Goal: Transaction & Acquisition: Purchase product/service

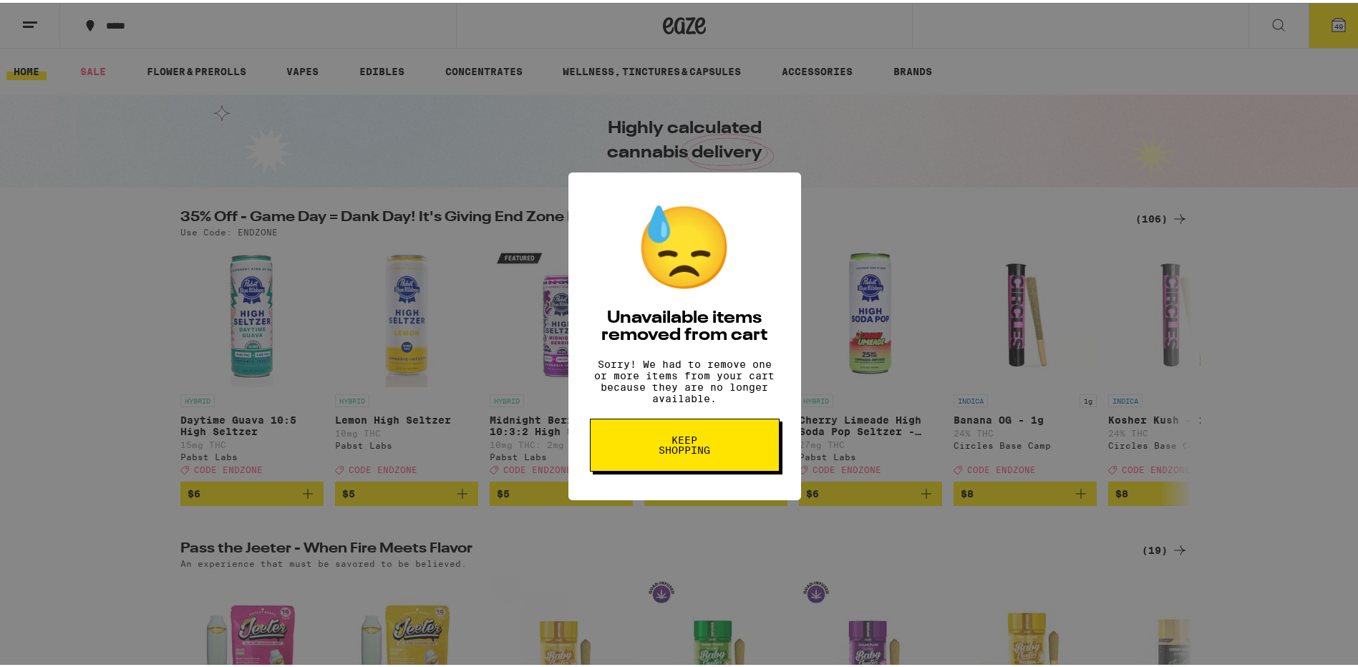
click at [683, 469] on button "Keep Shopping" at bounding box center [685, 442] width 190 height 53
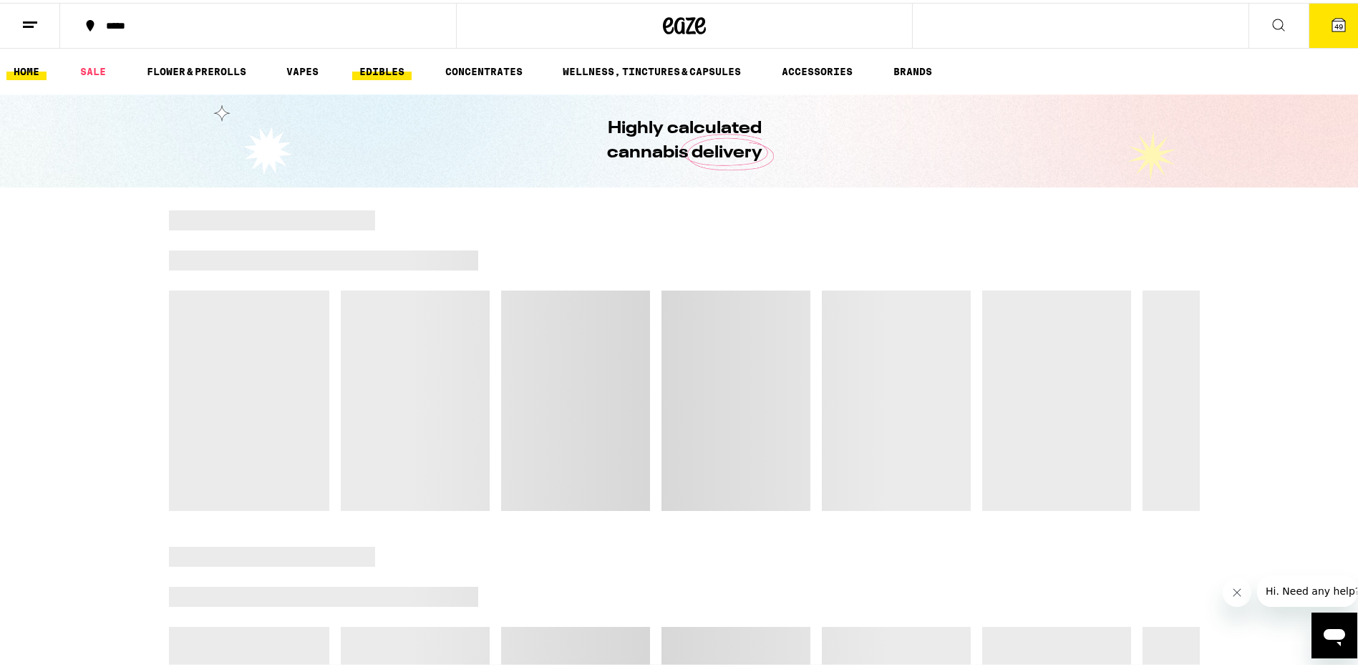
drag, startPoint x: 0, startPoint y: 0, endPoint x: 384, endPoint y: 72, distance: 390.5
click at [384, 72] on link "EDIBLES" at bounding box center [381, 68] width 59 height 17
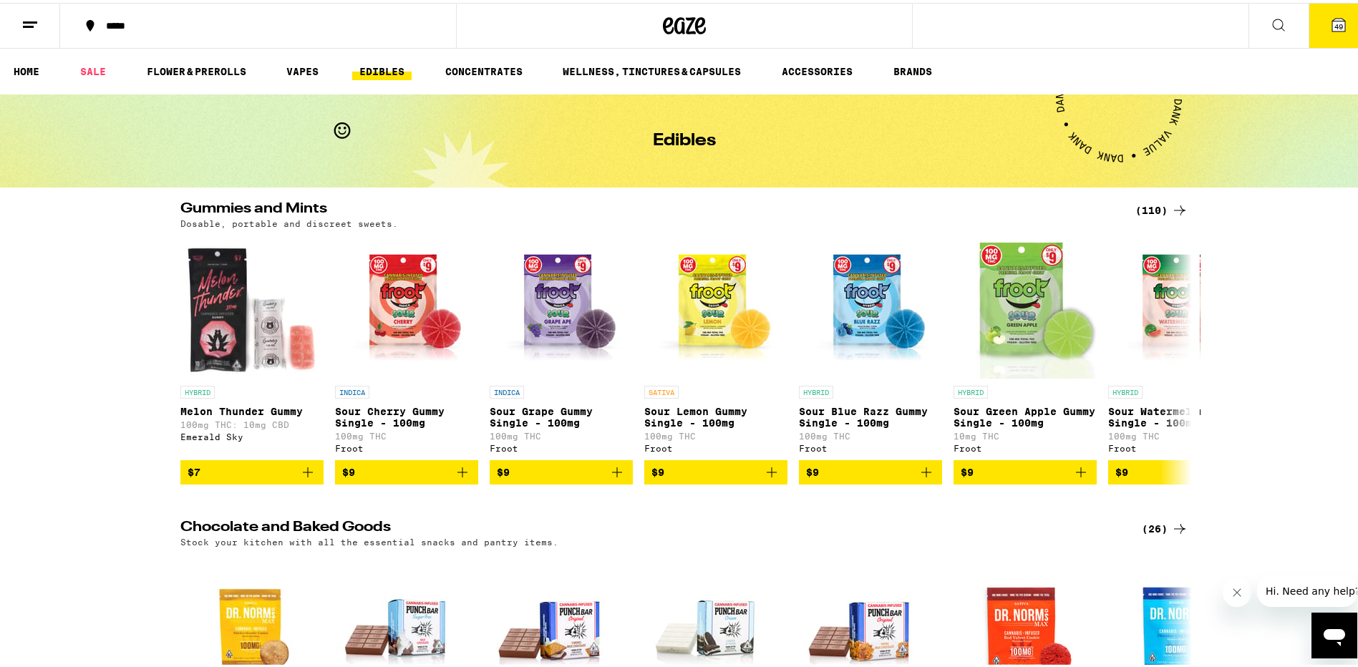
click at [1148, 204] on div "(110)" at bounding box center [1162, 207] width 53 height 17
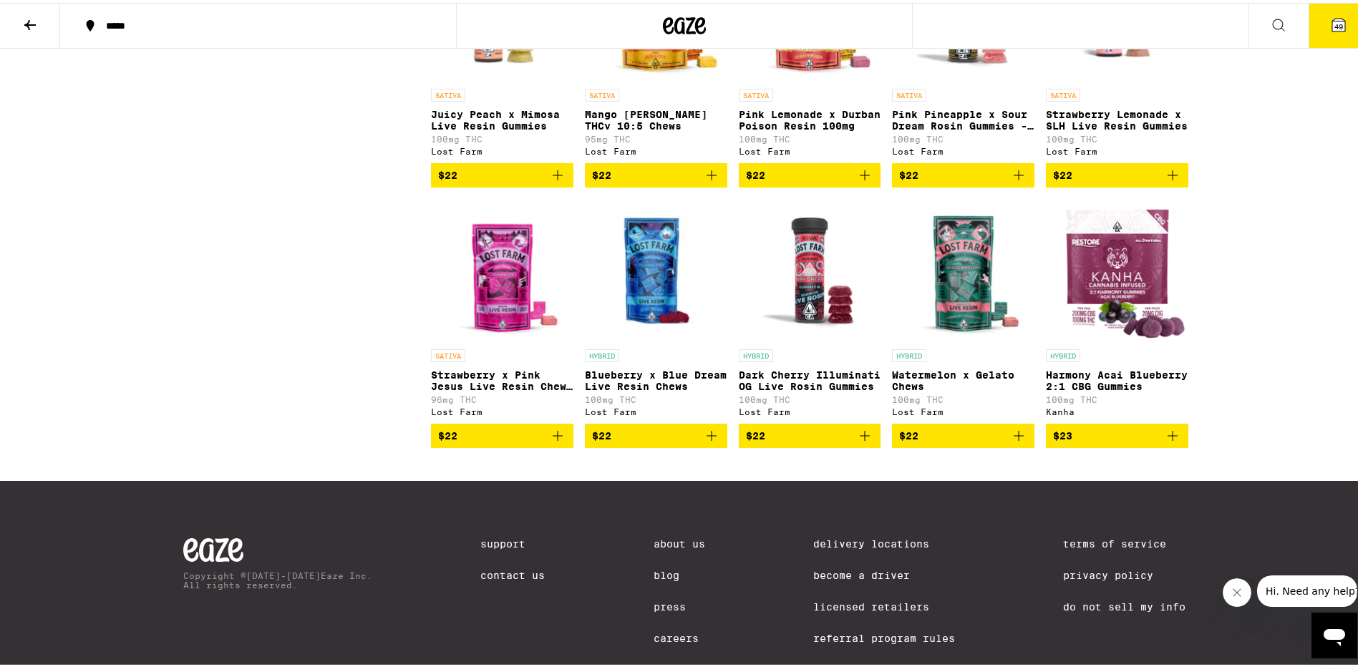
scroll to position [5729, 0]
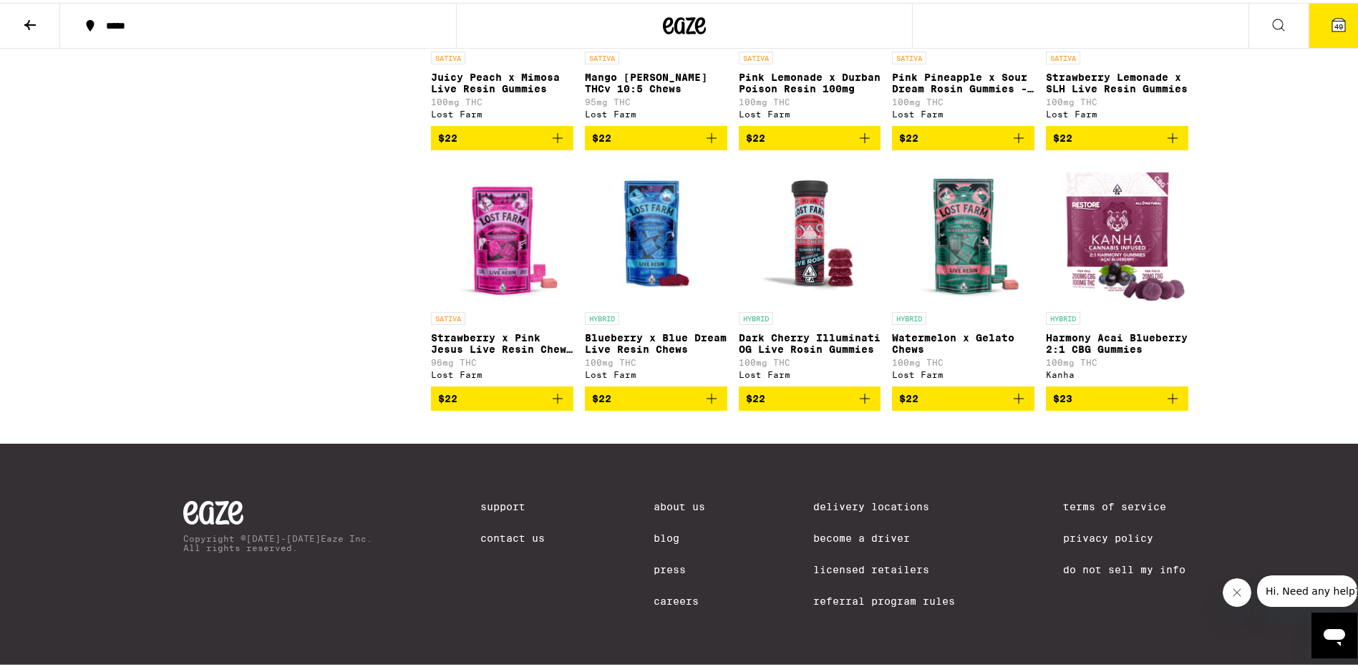
click at [1327, 27] on button "49" at bounding box center [1339, 23] width 60 height 44
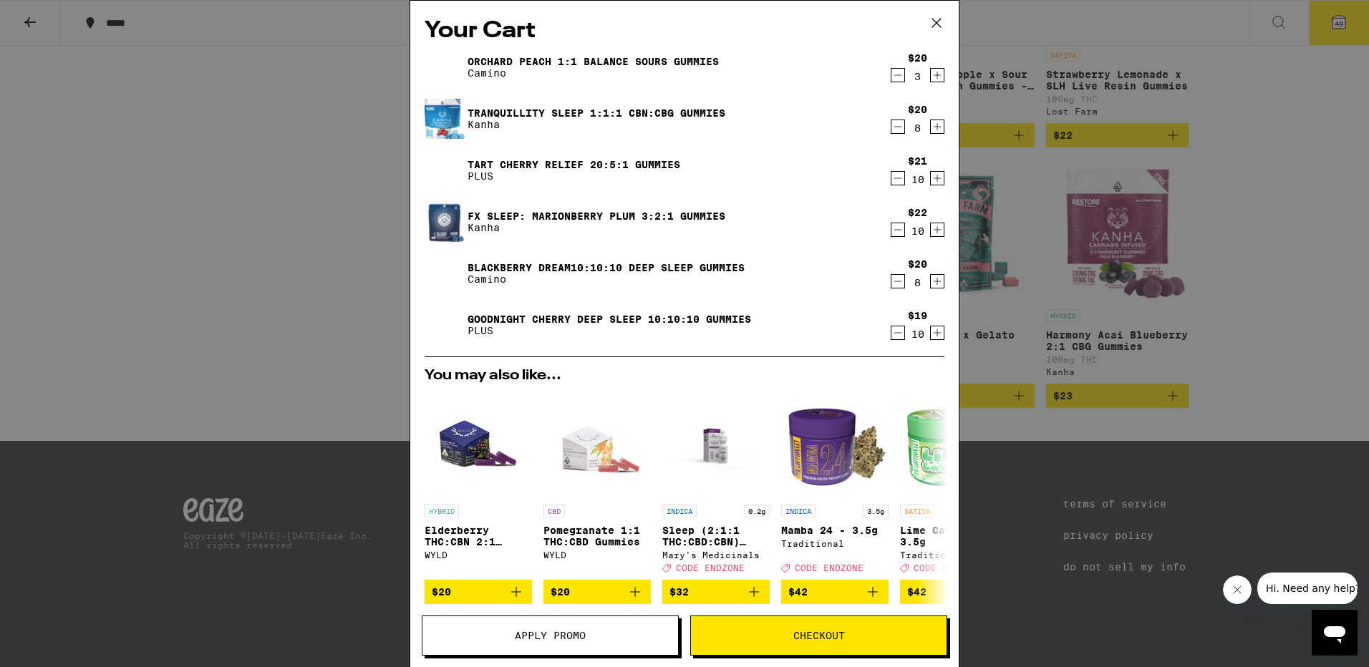
click at [933, 24] on icon at bounding box center [936, 22] width 21 height 21
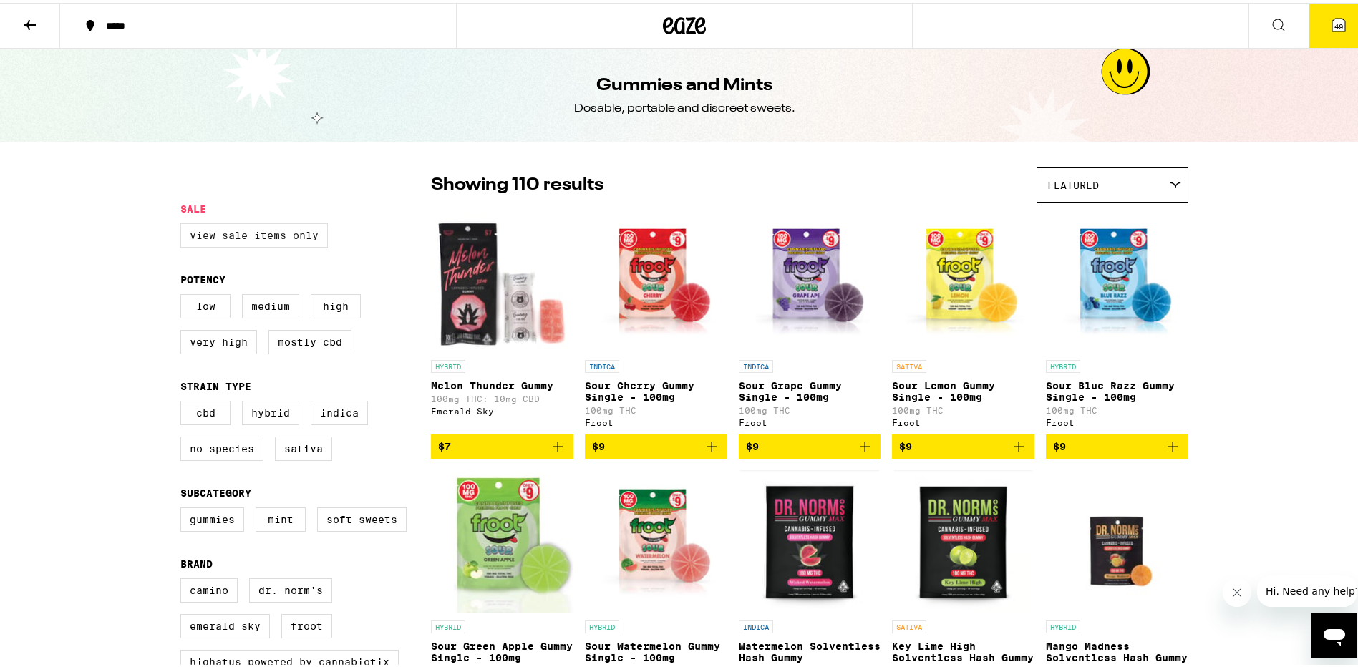
click at [238, 234] on label "View Sale Items Only" at bounding box center [254, 233] width 148 height 24
click at [184, 223] on input "View Sale Items Only" at bounding box center [183, 223] width 1 height 1
checkbox input "true"
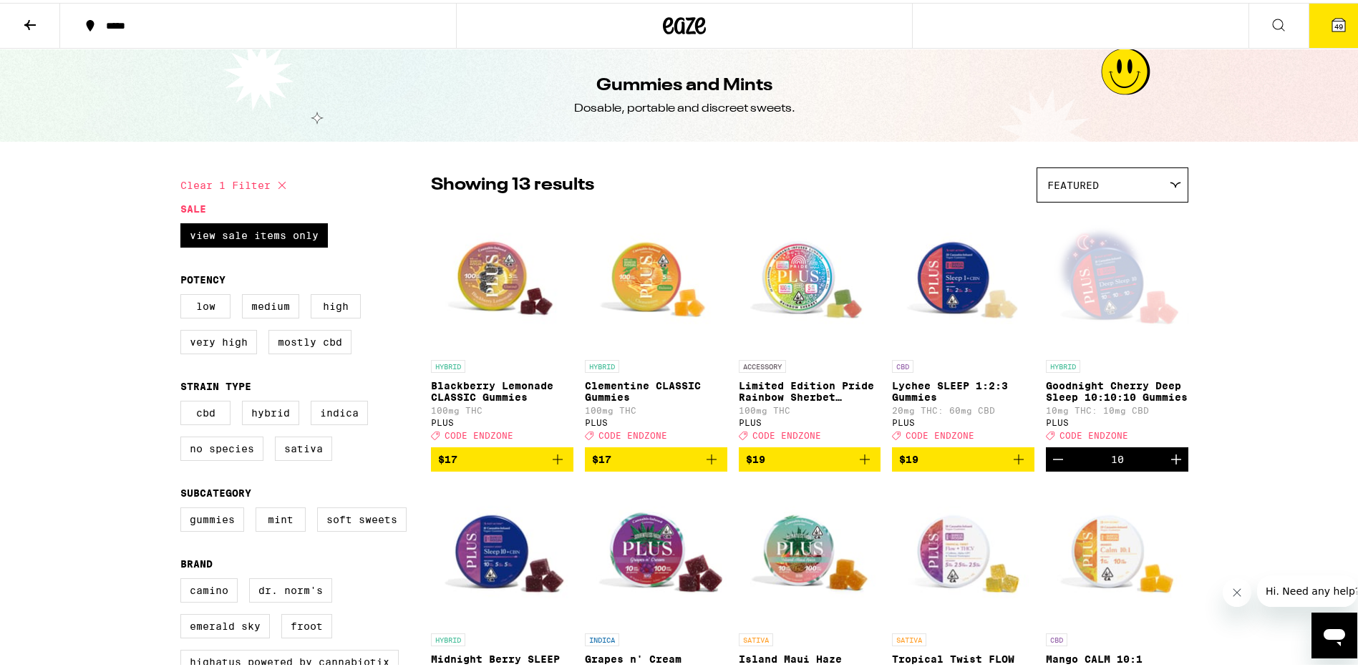
click at [1333, 19] on icon at bounding box center [1339, 22] width 13 height 13
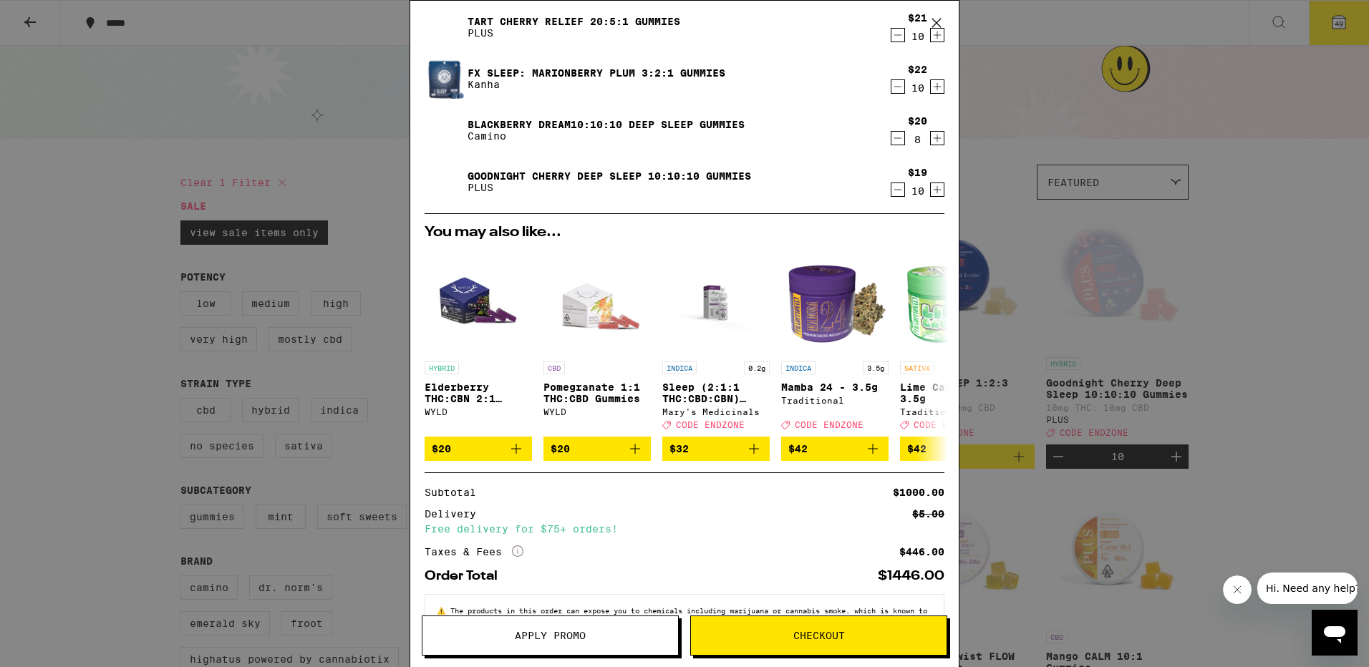
scroll to position [200, 0]
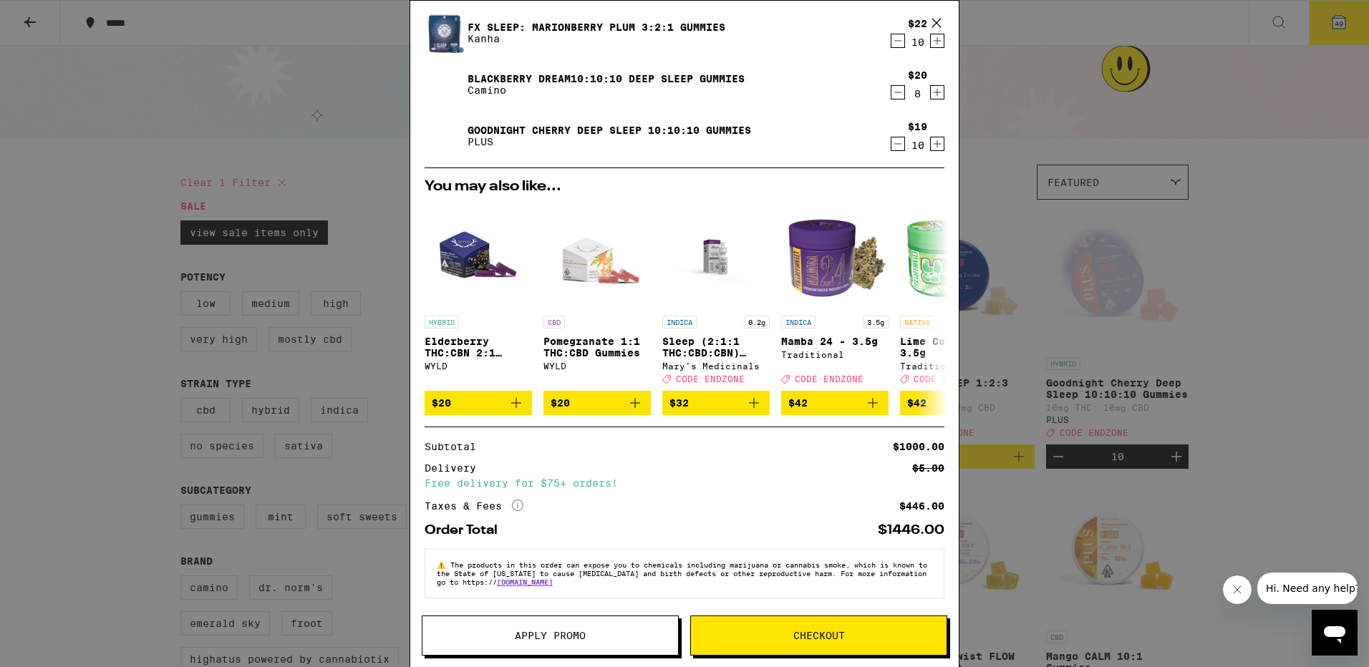
click at [559, 639] on span "Apply Promo" at bounding box center [550, 636] width 71 height 10
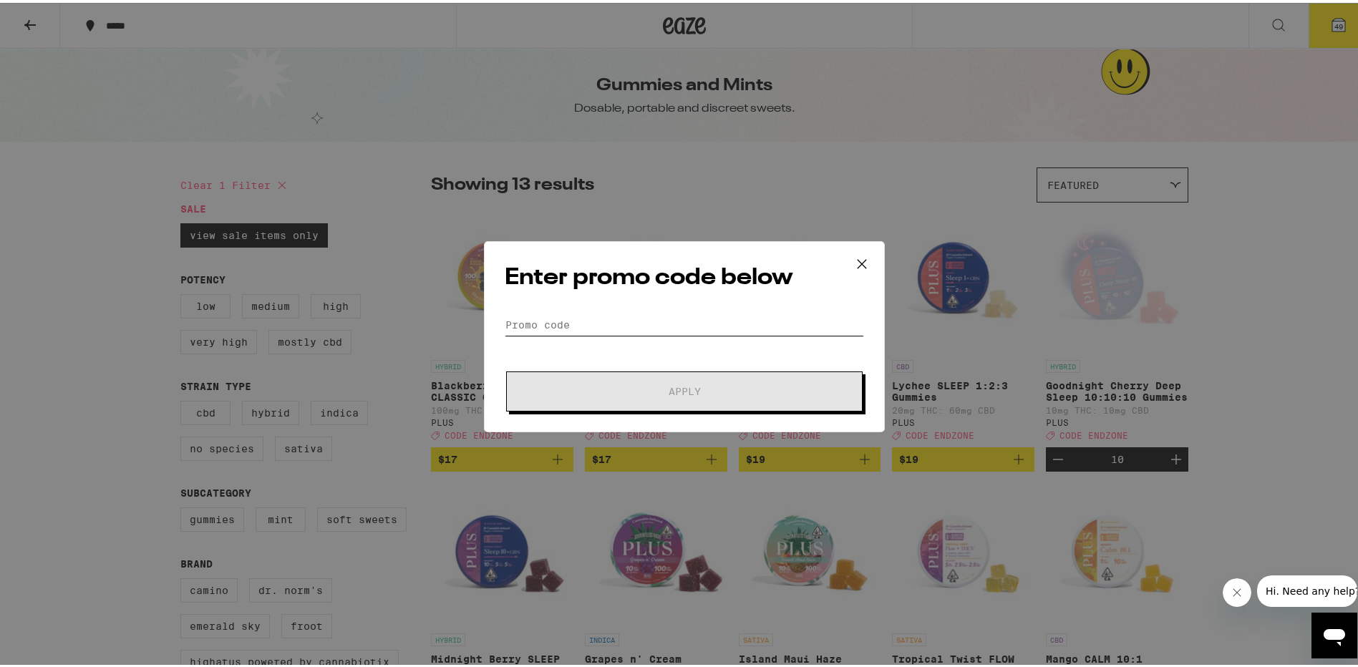
click at [537, 310] on div "Enter promo code below Promo Code Apply" at bounding box center [684, 333] width 401 height 191
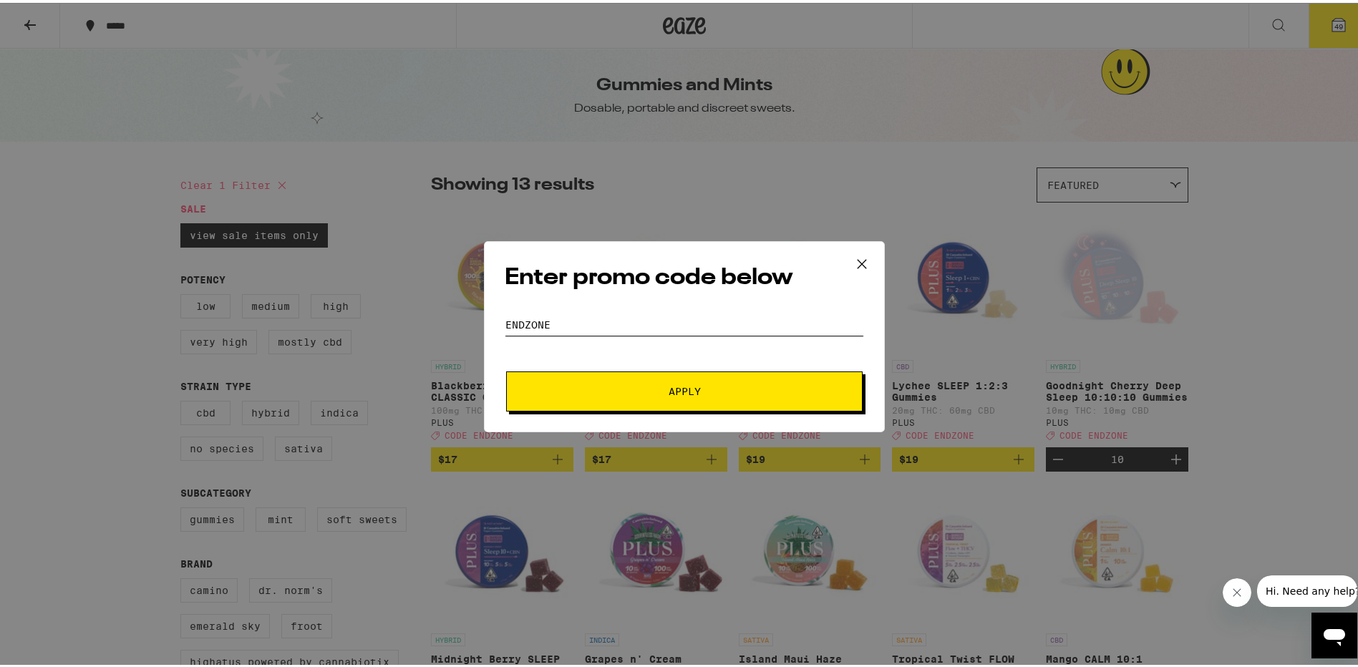
type input "ENDZONE"
click at [695, 381] on button "Apply" at bounding box center [684, 389] width 357 height 40
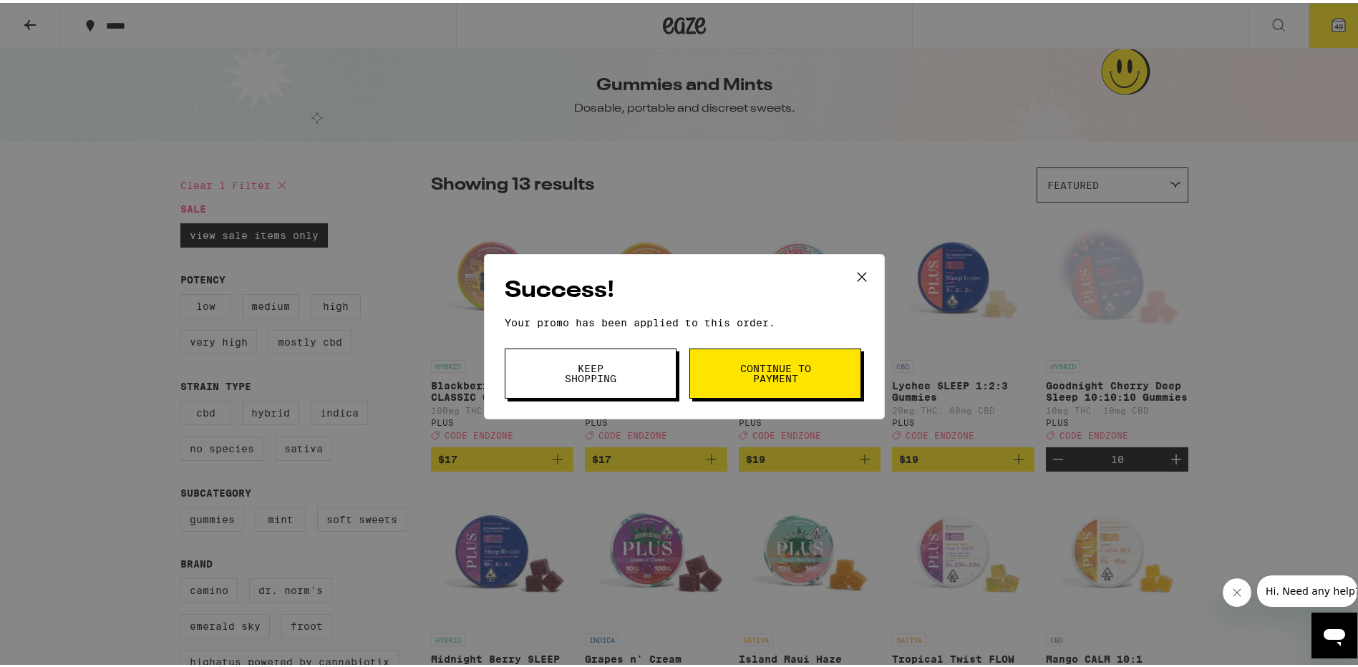
click at [617, 357] on button "Keep Shopping" at bounding box center [591, 371] width 172 height 50
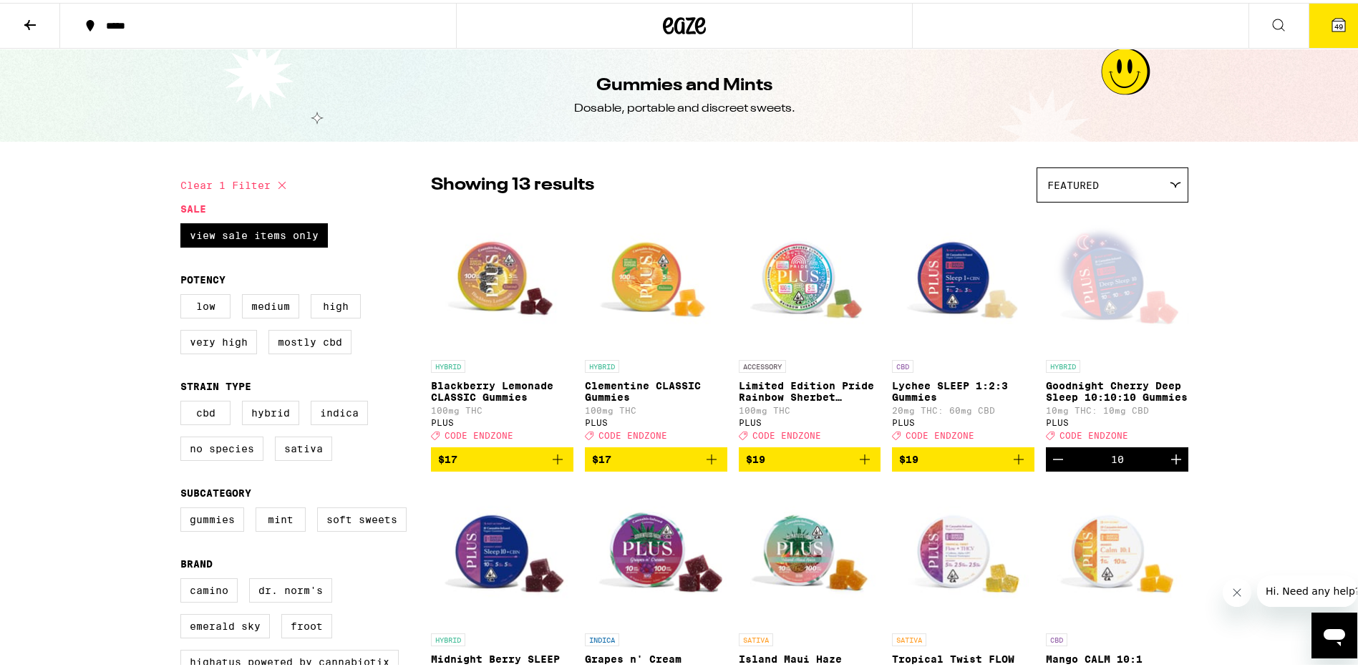
click at [1335, 20] on span "49" at bounding box center [1339, 23] width 9 height 9
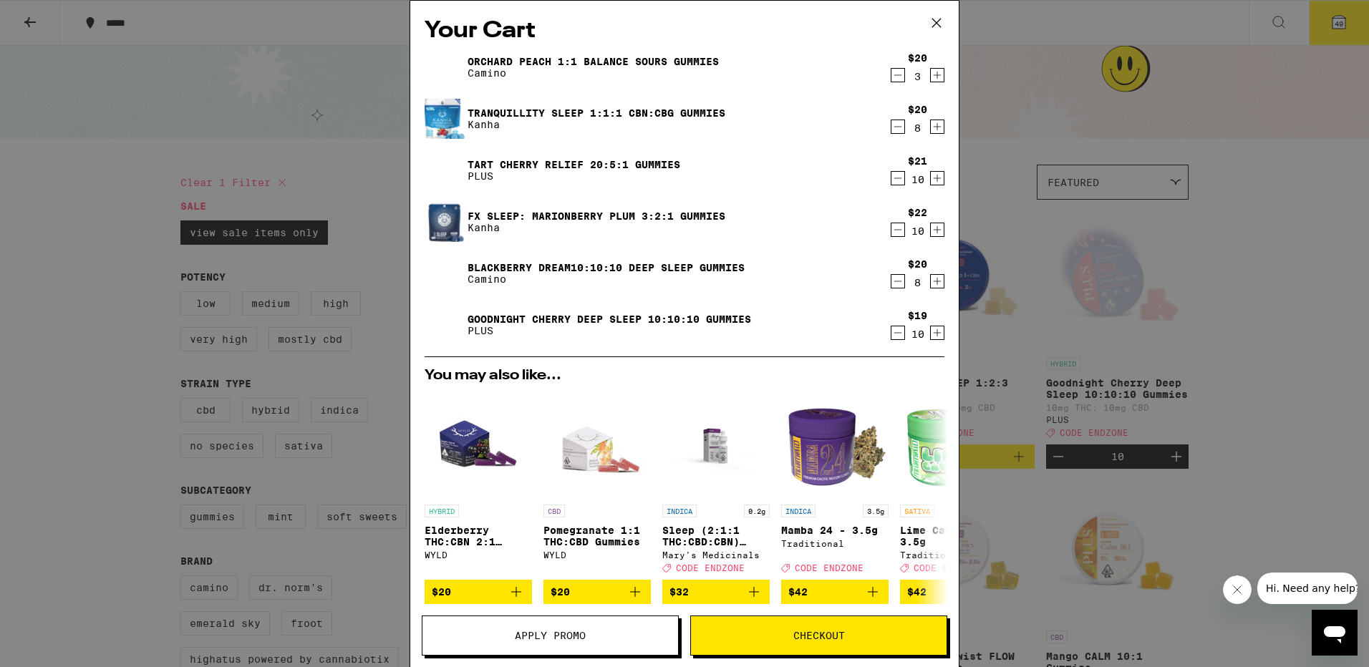
click at [1293, 176] on div "Your Cart Orchard Peach 1:1 Balance Sours Gummies Camino $20 3 Tranquillity Sle…" at bounding box center [684, 333] width 1369 height 667
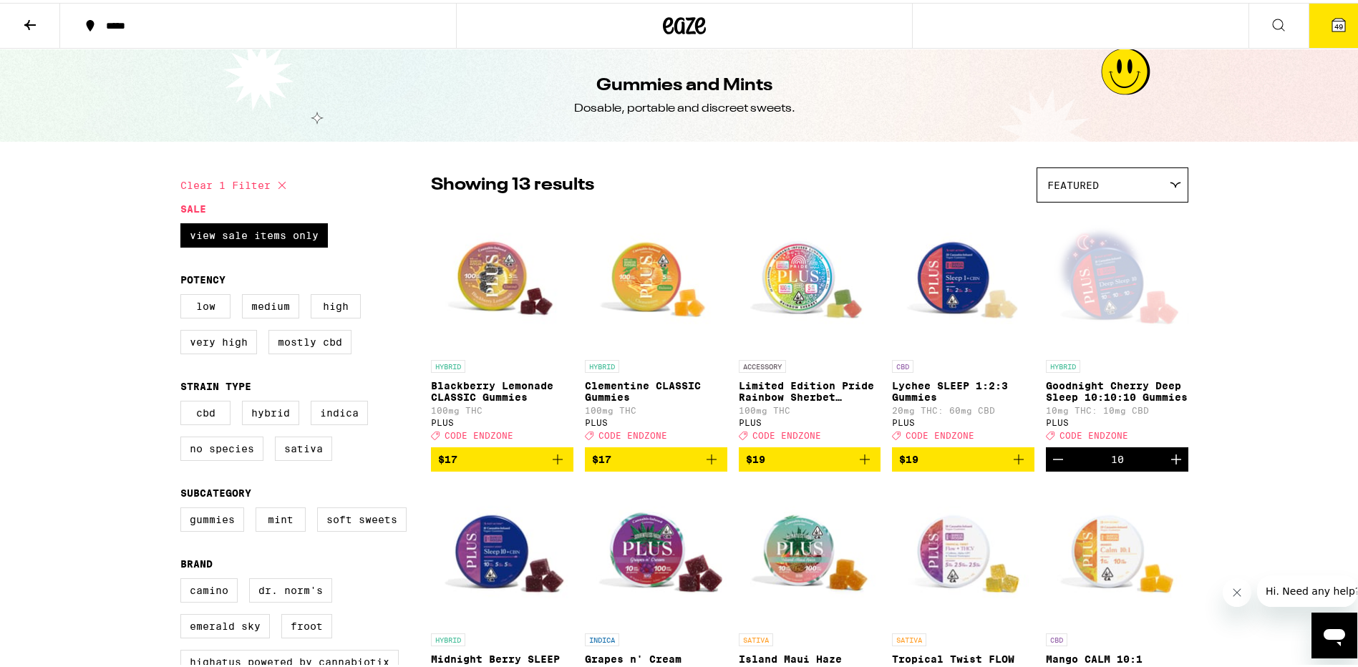
click at [280, 181] on icon at bounding box center [282, 182] width 17 height 17
checkbox input "false"
